Goal: Task Accomplishment & Management: Manage account settings

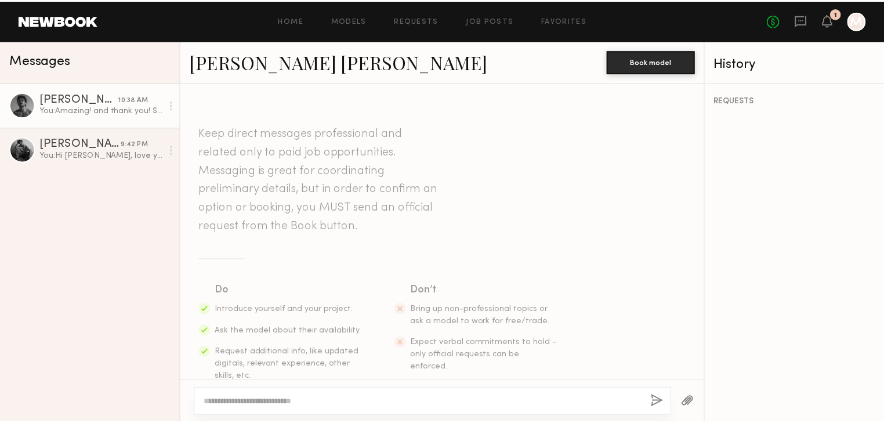
scroll to position [511, 0]
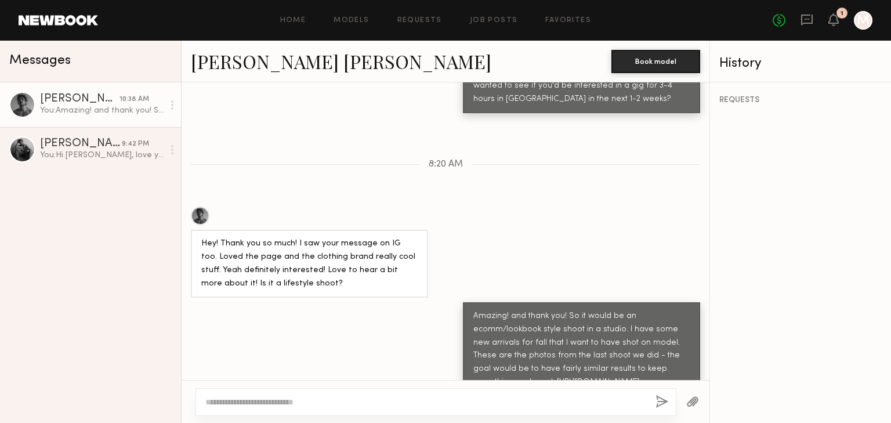
click at [81, 96] on div "Juan Paulo M." at bounding box center [79, 99] width 79 height 12
click at [835, 19] on icon at bounding box center [833, 19] width 9 height 8
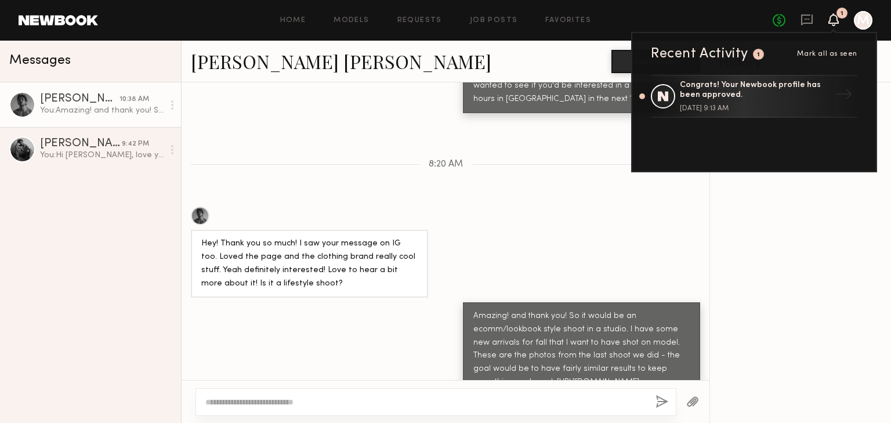
click at [835, 19] on icon at bounding box center [833, 19] width 9 height 8
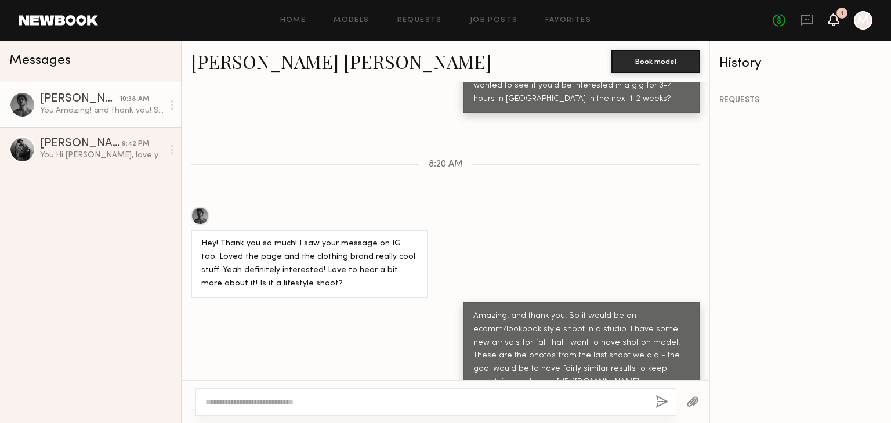
click at [831, 19] on icon at bounding box center [833, 19] width 9 height 8
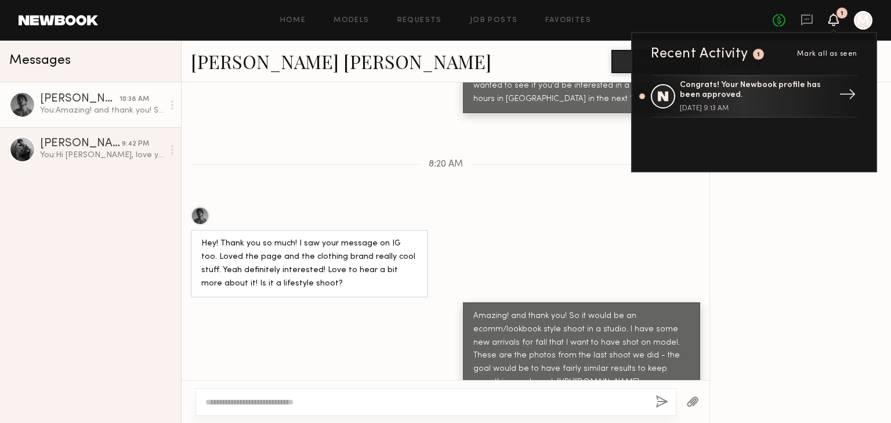
click at [762, 92] on div "Congrats! Your Newbook profile has been approved." at bounding box center [755, 91] width 151 height 20
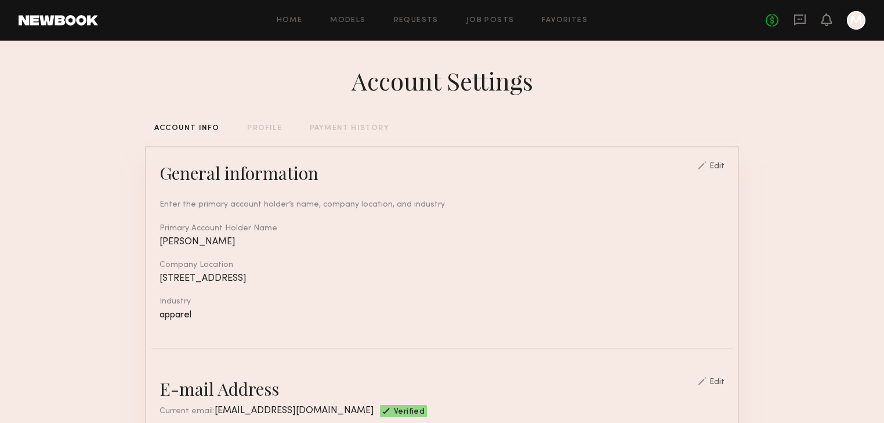
click at [259, 125] on div "PROFILE" at bounding box center [264, 129] width 34 height 8
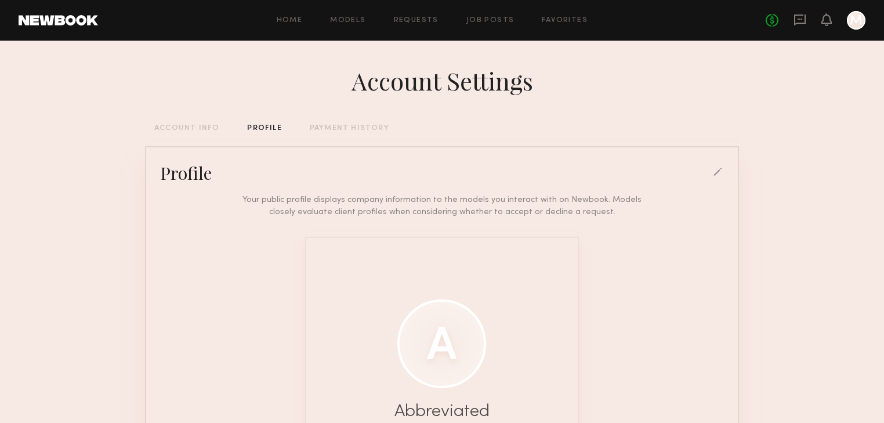
click at [715, 171] on div at bounding box center [718, 173] width 10 height 10
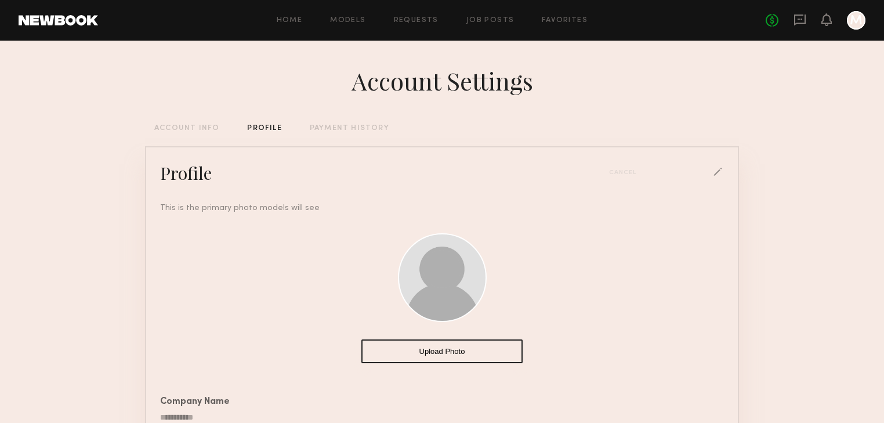
scroll to position [186, 0]
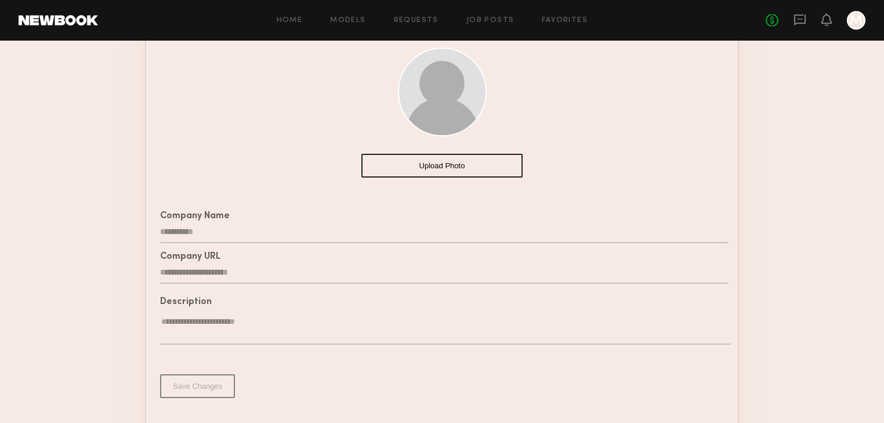
click at [463, 165] on button "Upload Photo" at bounding box center [441, 166] width 161 height 24
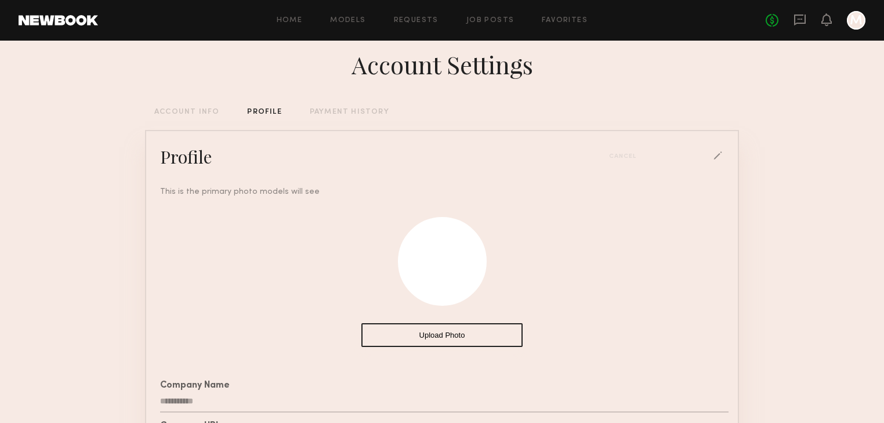
scroll to position [0, 0]
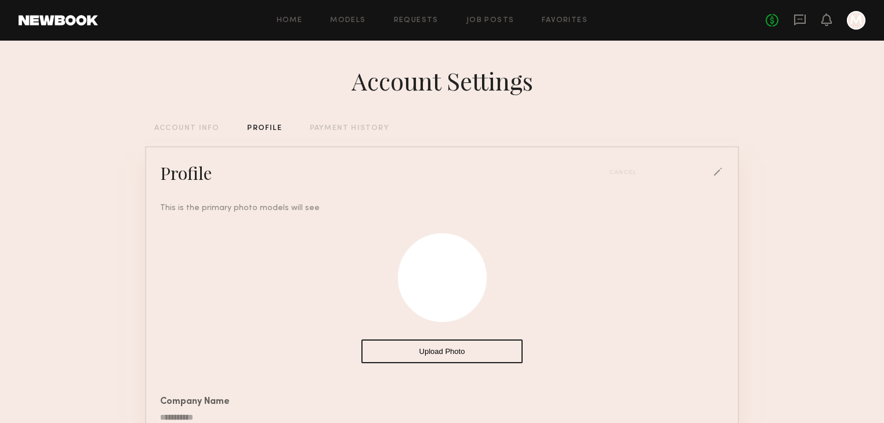
click at [211, 128] on div "ACCOUNT INFO" at bounding box center [186, 129] width 65 height 8
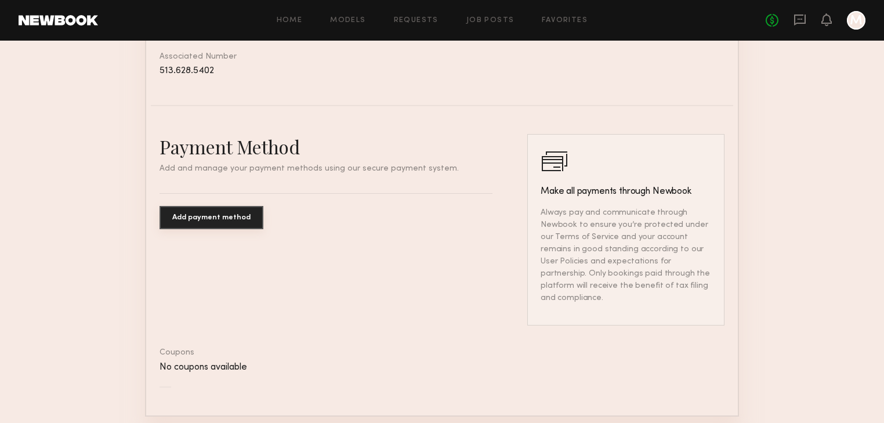
scroll to position [664, 0]
